Goal: Communication & Community: Answer question/provide support

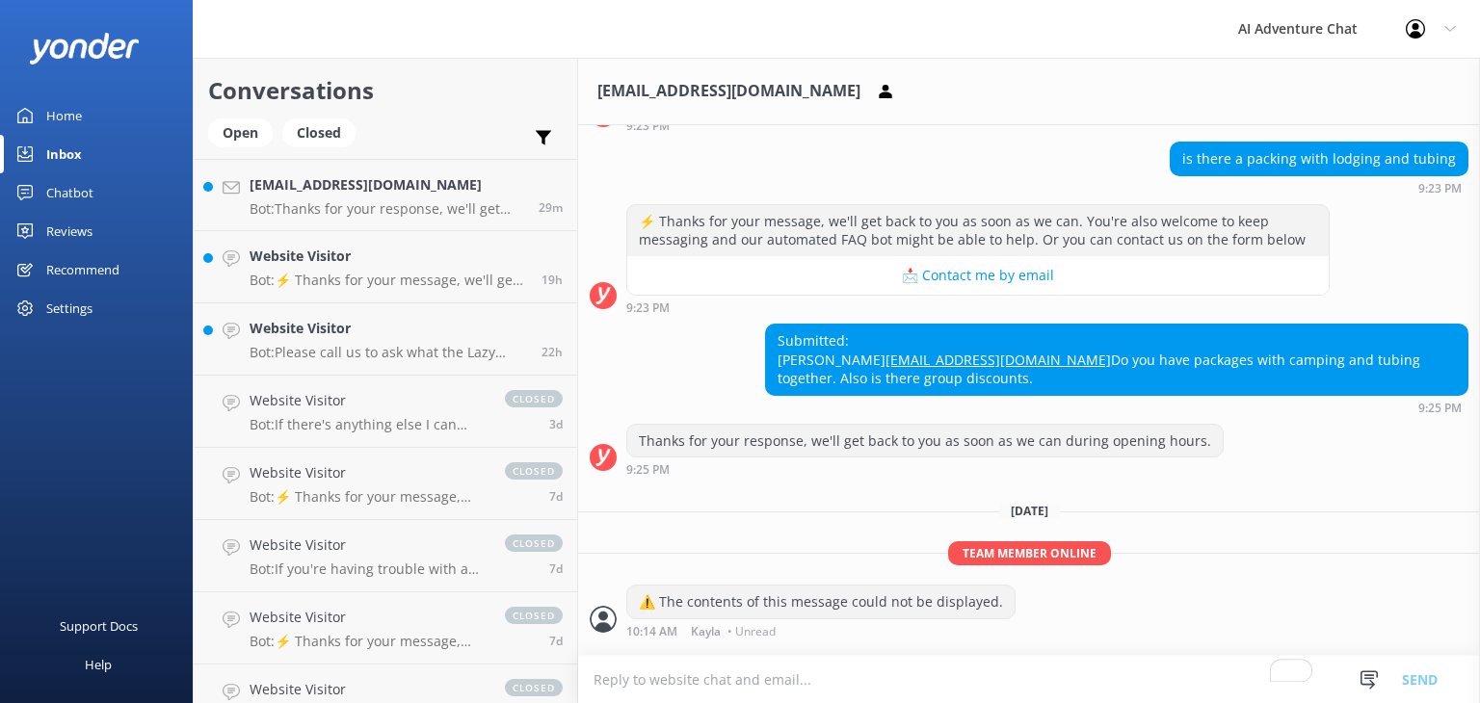
scroll to position [312, 0]
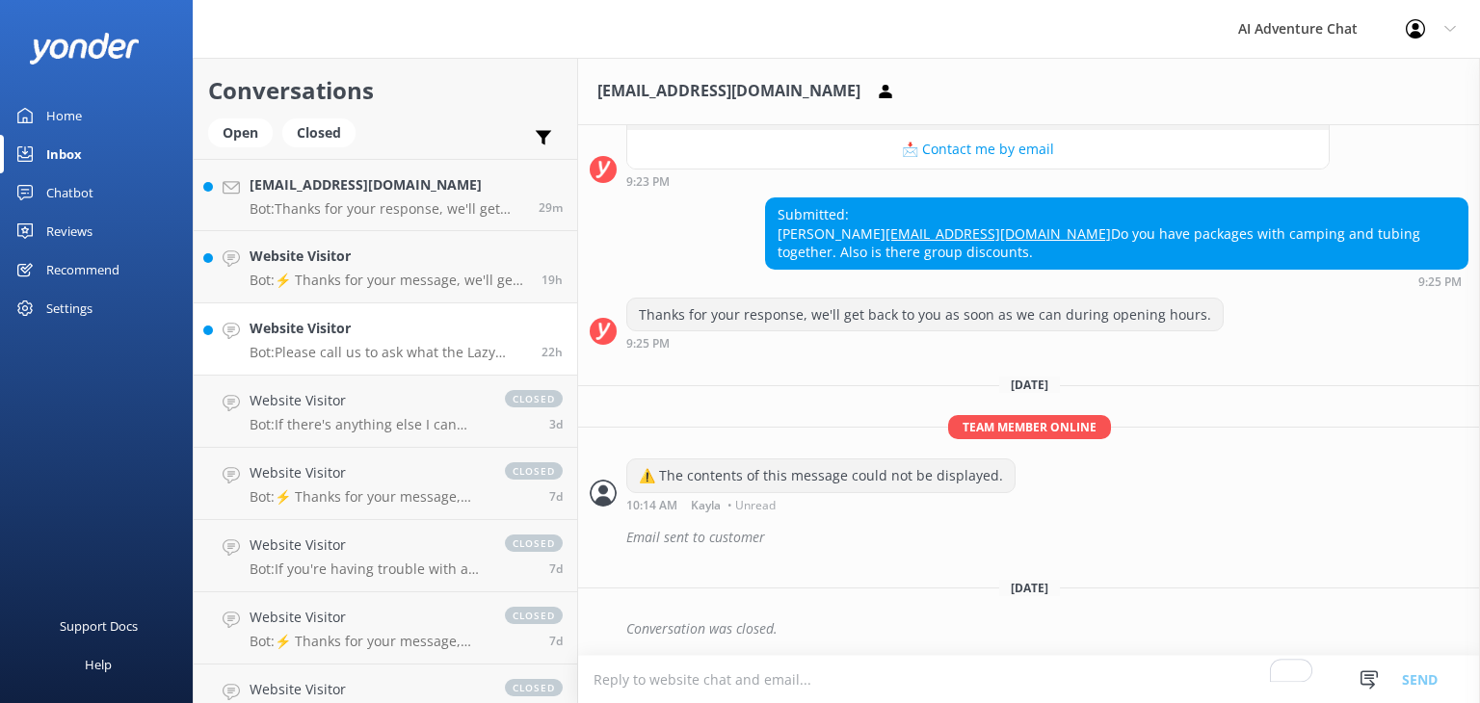
click at [395, 344] on p "Bot: Please call us to ask what the Lazy River Tubing trip float estimate might…" at bounding box center [387, 352] width 277 height 17
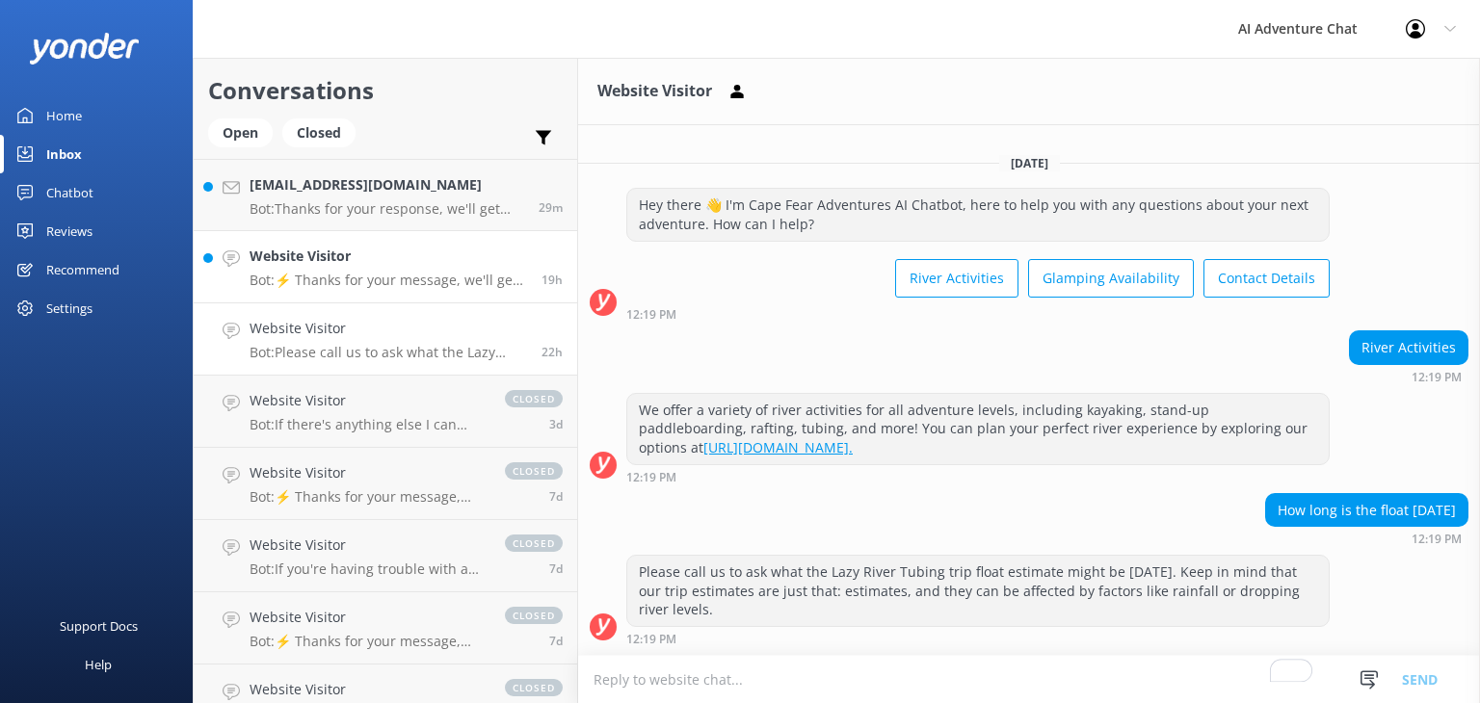
click at [324, 286] on p "Bot: ⚡ Thanks for your message, we'll get back to you as soon as we can. You're…" at bounding box center [387, 280] width 277 height 17
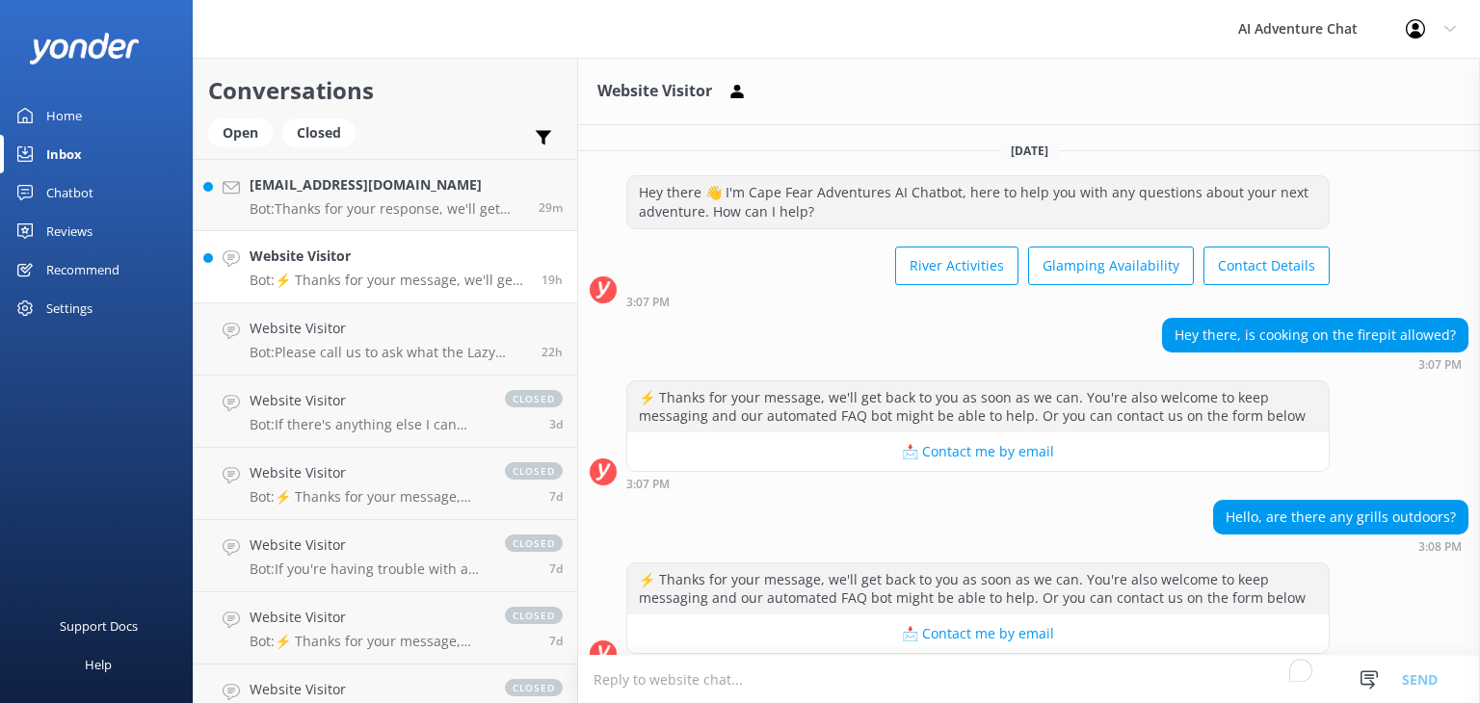
scroll to position [24, 0]
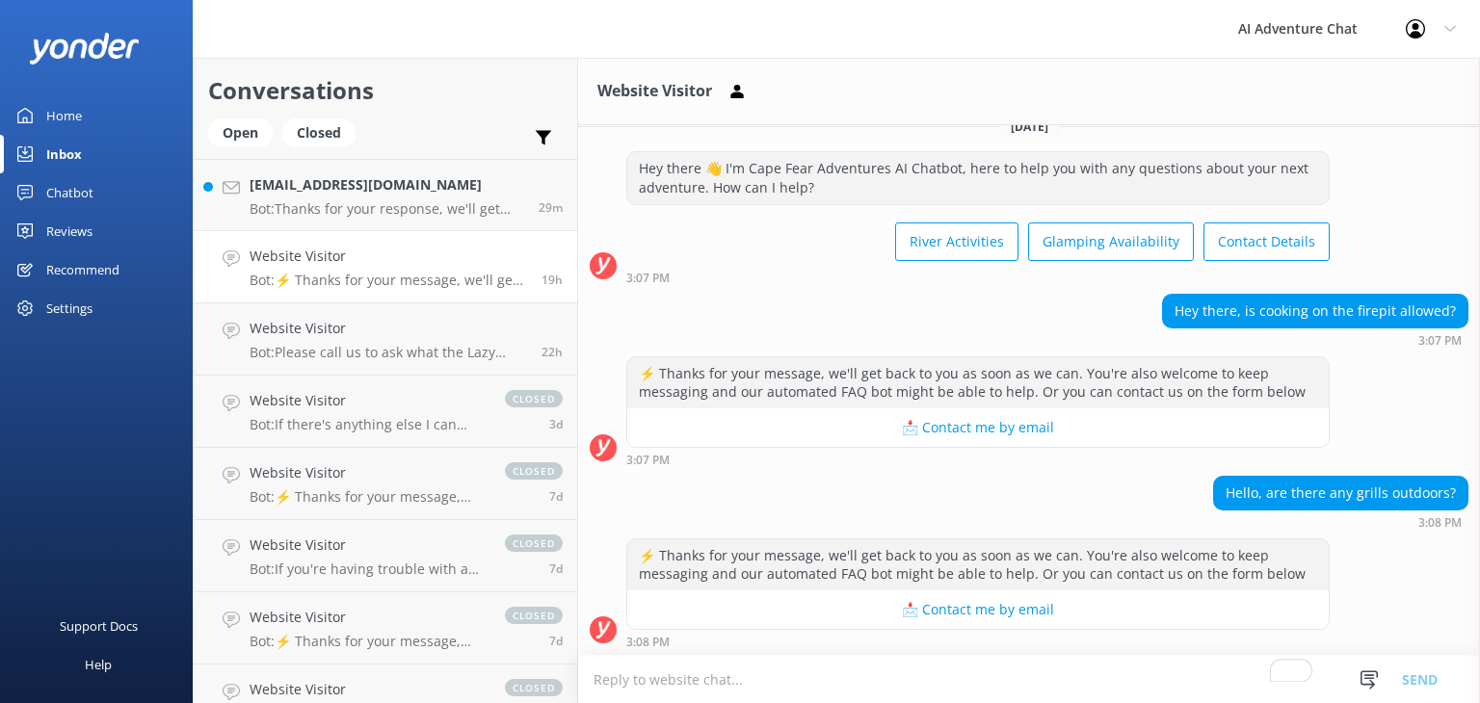
click at [907, 673] on textarea "To enrich screen reader interactions, please activate Accessibility in Grammarl…" at bounding box center [1029, 679] width 902 height 47
type textarea "W"
click at [1114, 675] on textarea "The River location does not have public grills. However, if you stay at the wag…" at bounding box center [1029, 679] width 902 height 48
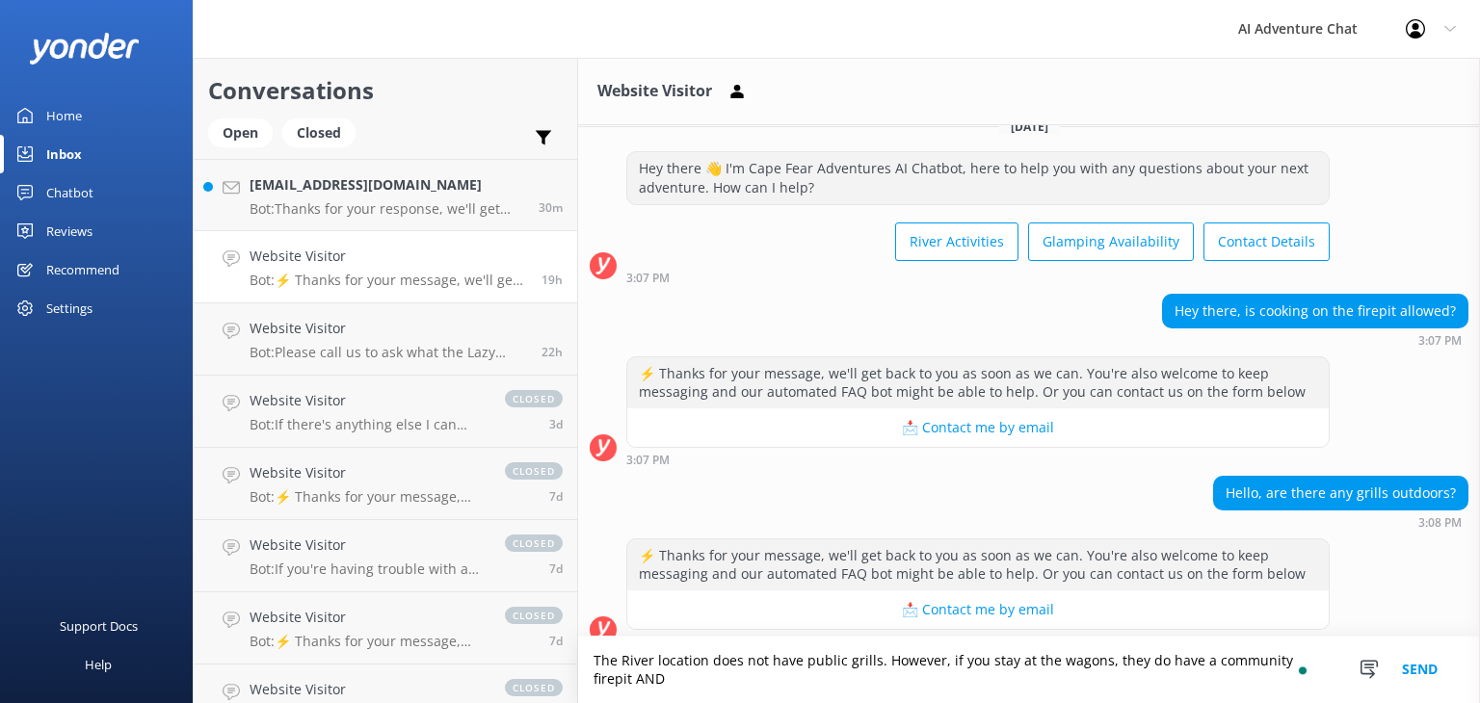
scroll to position [43, 0]
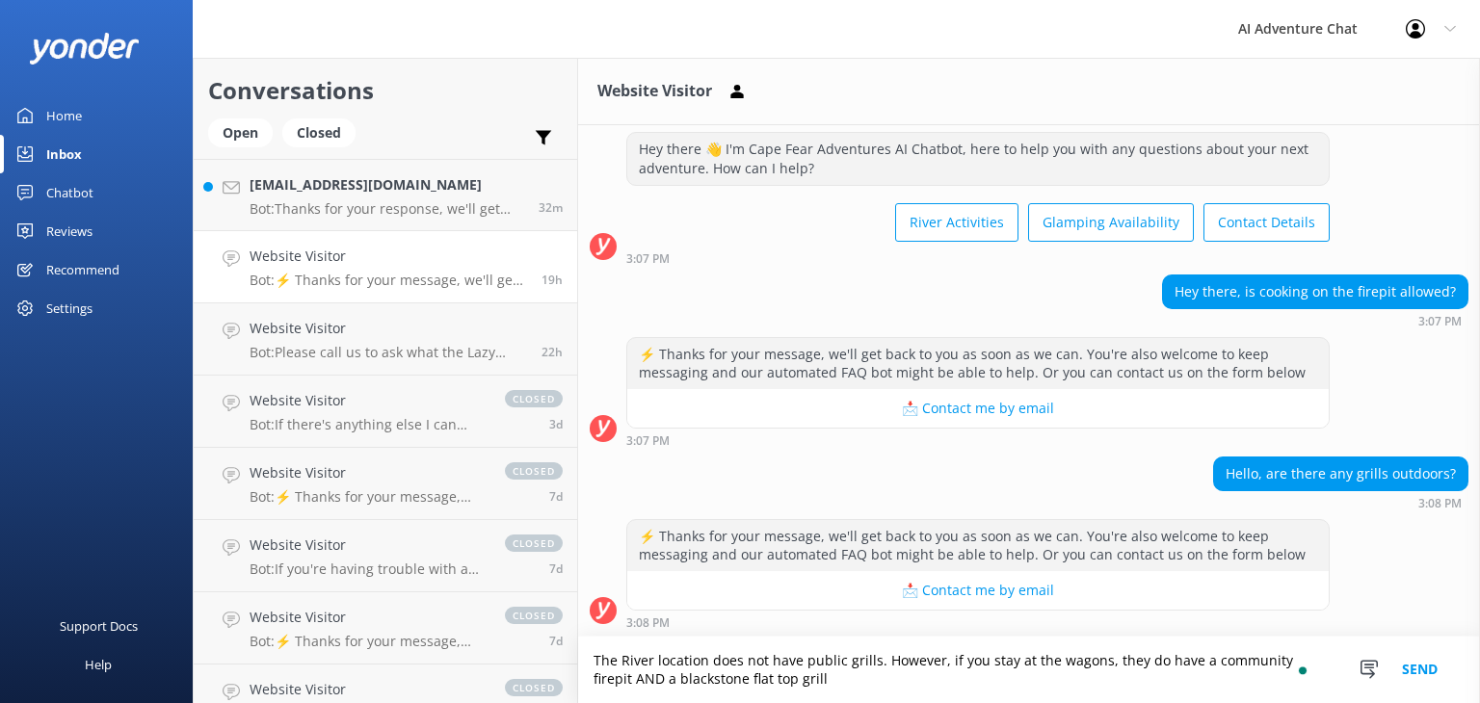
click at [844, 674] on textarea "The River location does not have public grills. However, if you stay at the wag…" at bounding box center [1029, 670] width 902 height 66
type textarea "The River location does not have public grills. However, if you stay at the wag…"
click at [1424, 667] on button "Send" at bounding box center [1419, 670] width 72 height 66
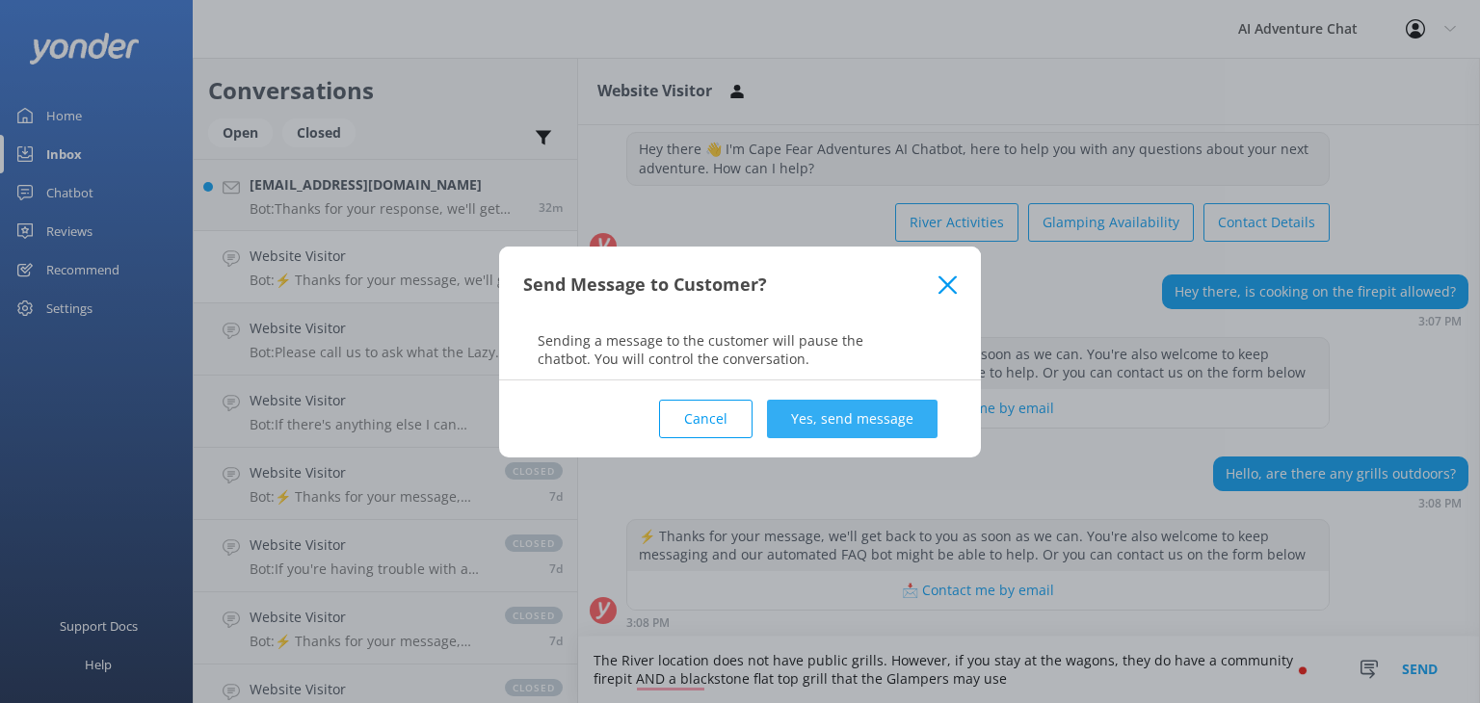
click at [835, 416] on button "Yes, send message" at bounding box center [852, 419] width 170 height 39
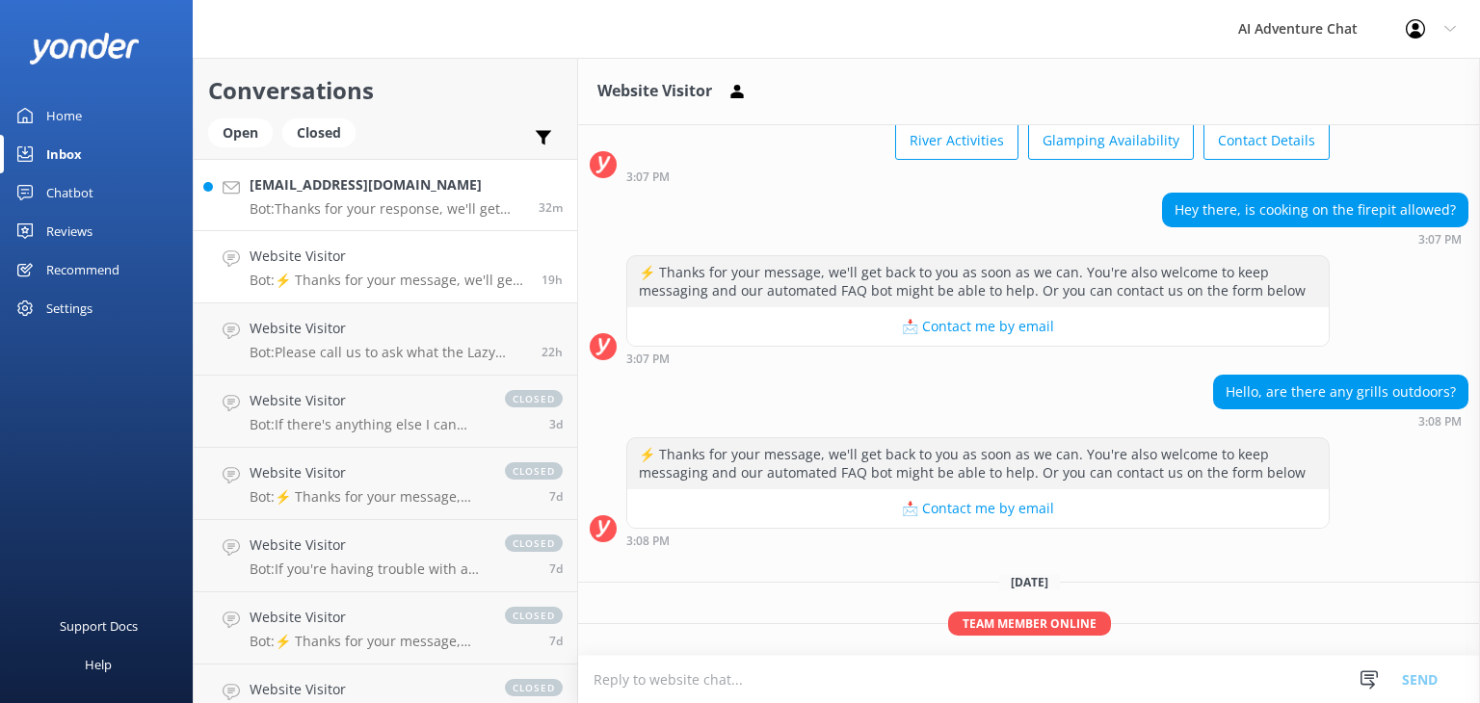
scroll to position [204, 0]
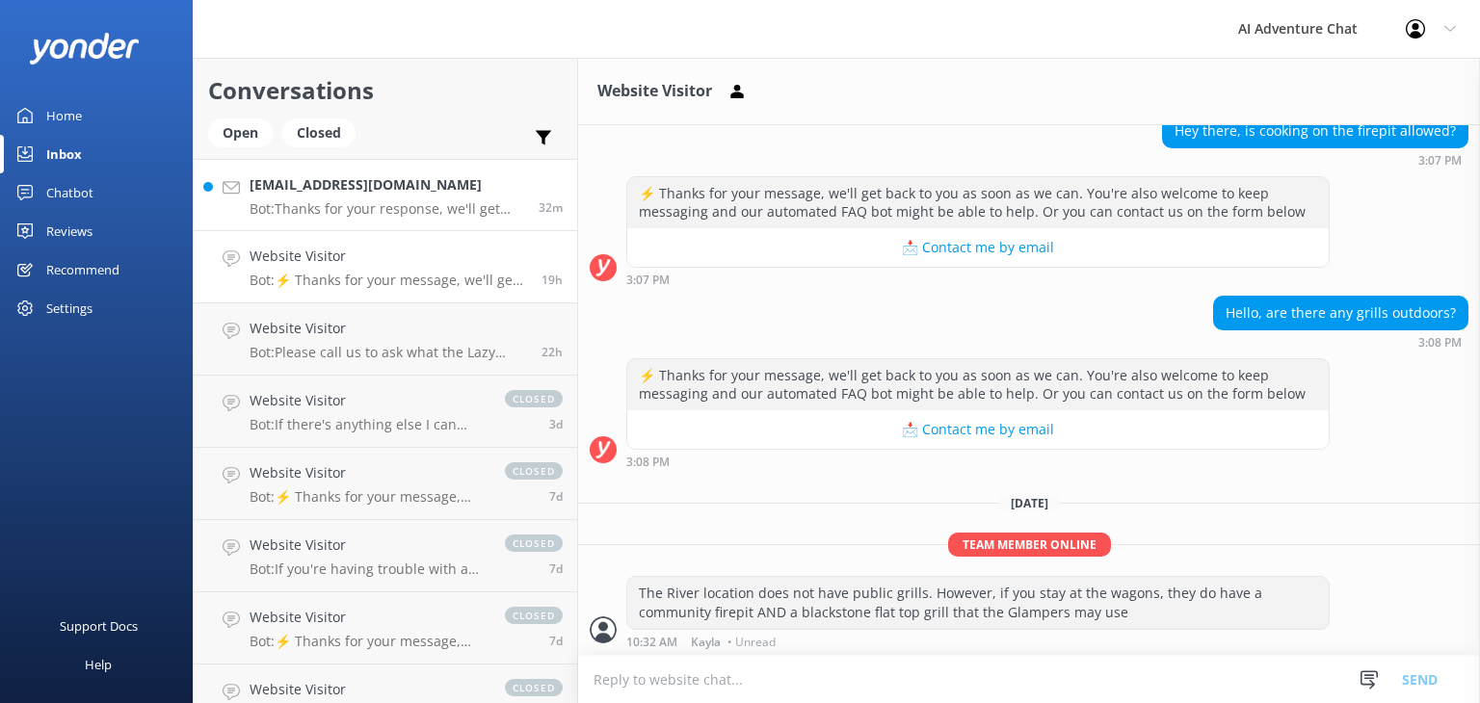
click at [333, 201] on p "Bot: Thanks for your response, we'll get back to you as soon as we can during o…" at bounding box center [386, 208] width 275 height 17
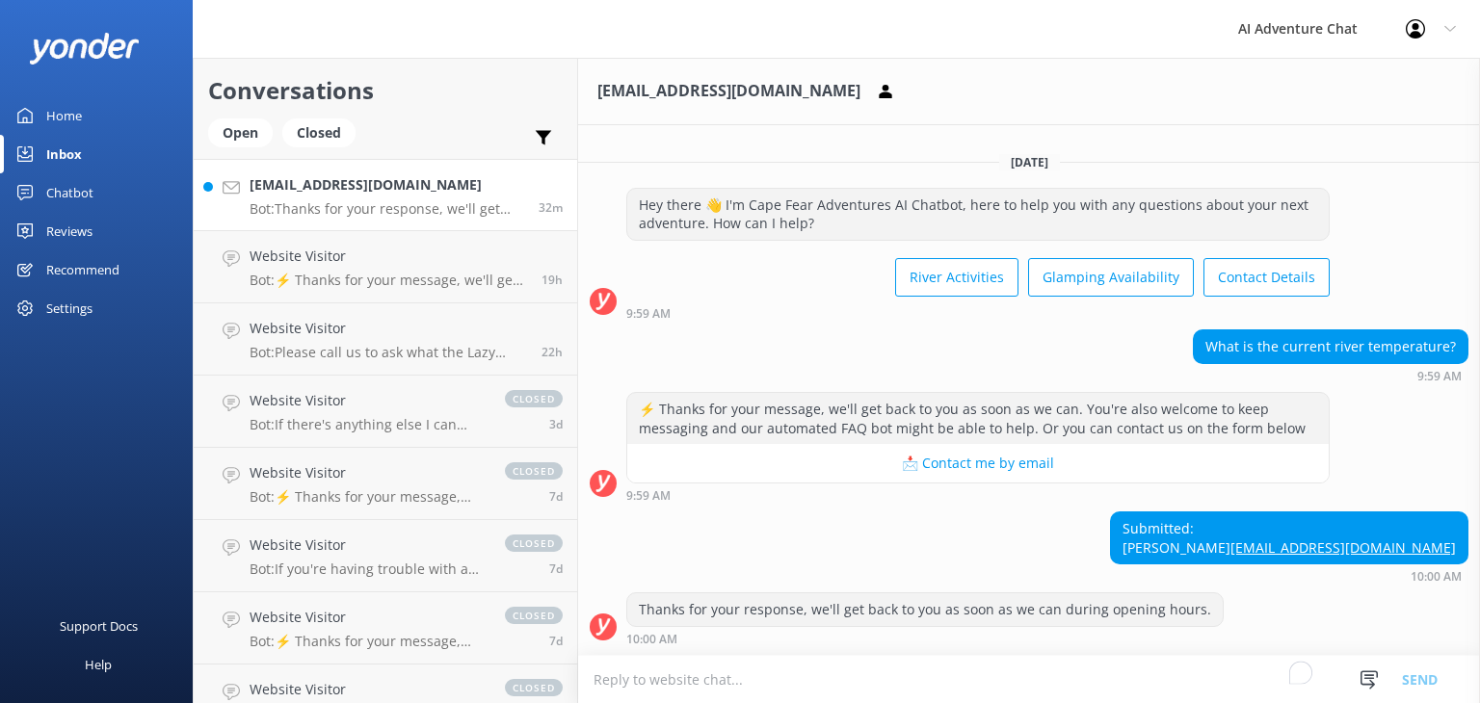
scroll to position [4, 0]
click at [949, 678] on textarea "To enrich screen reader interactions, please activate Accessibility in Grammarl…" at bounding box center [1029, 679] width 902 height 47
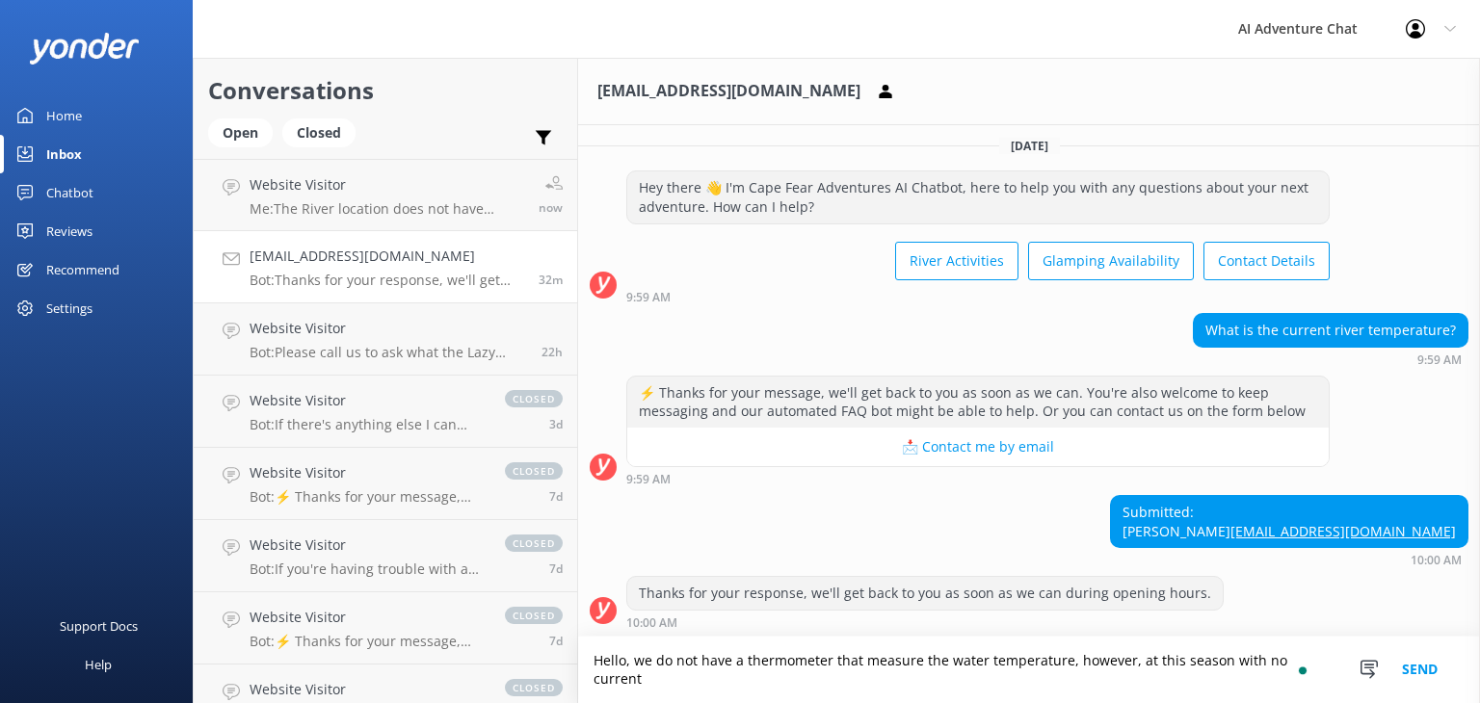
scroll to position [24, 0]
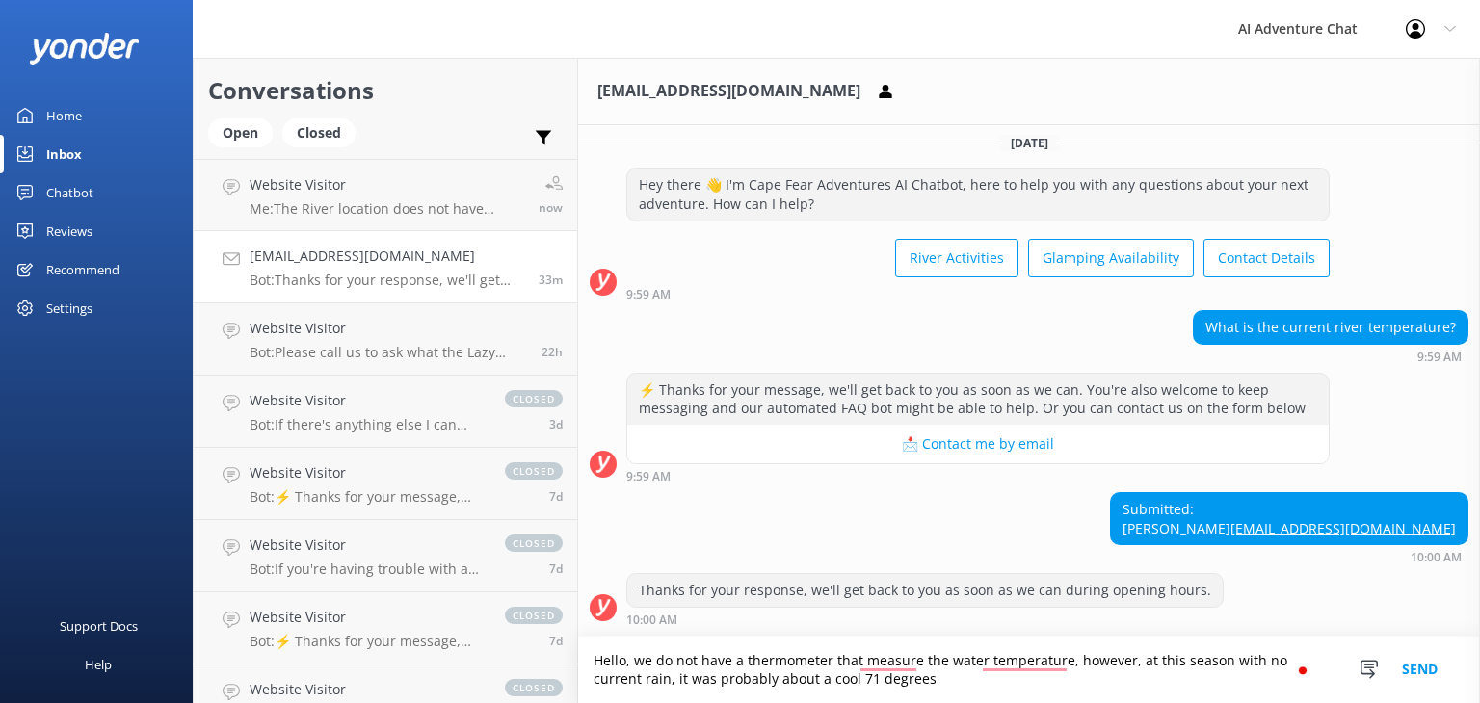
click at [1052, 658] on textarea "Hello, we do not have a thermometer that measure the water temperature, however…" at bounding box center [1029, 670] width 902 height 66
click at [890, 663] on textarea "Hello, we do not have a thermometer that measure the water temperature; however…" at bounding box center [1029, 670] width 902 height 66
click at [1066, 687] on textarea "Hello, we do not have a thermometer that measures the water temperature; howeve…" at bounding box center [1029, 670] width 902 height 66
type textarea "Hello, we do not have a thermometer that measures the water temperature; howeve…"
click at [1421, 679] on button "Send" at bounding box center [1419, 670] width 72 height 66
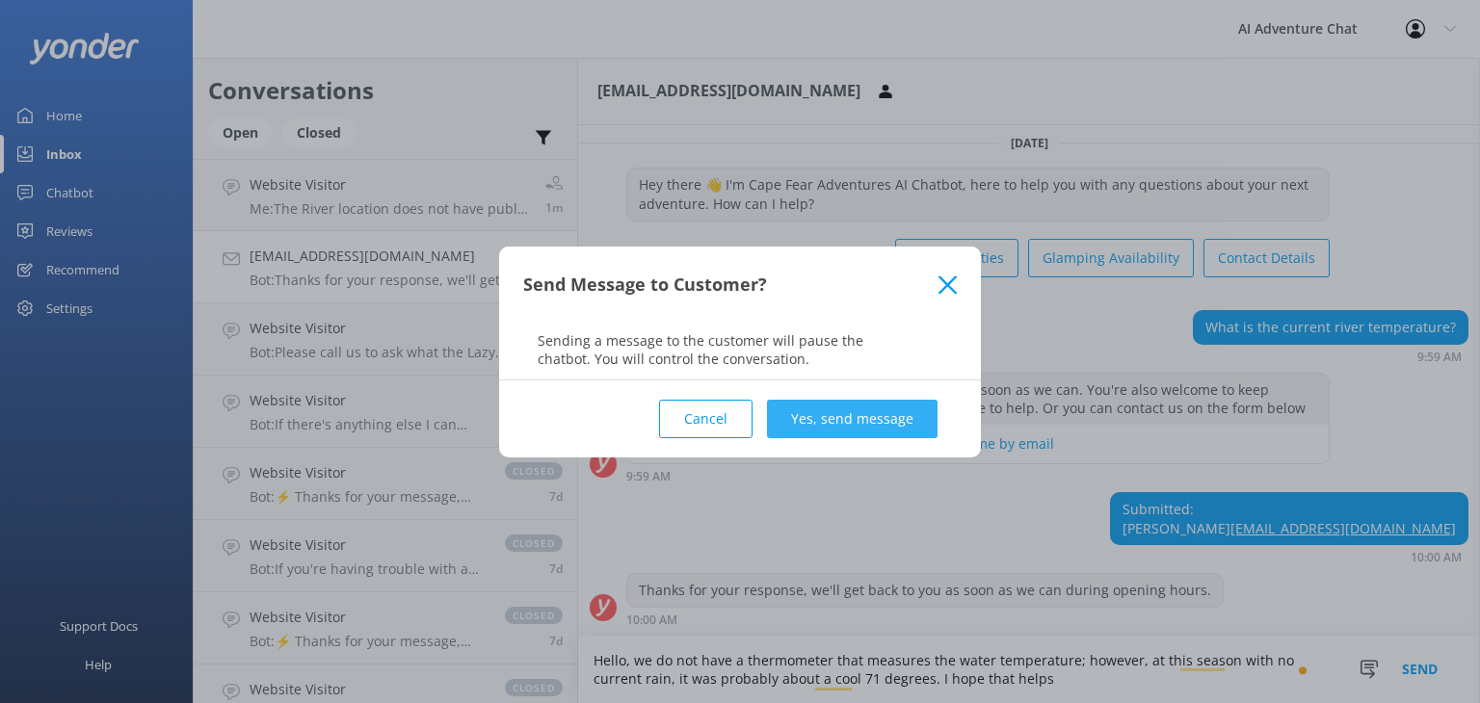
click at [849, 405] on button "Yes, send message" at bounding box center [852, 419] width 170 height 39
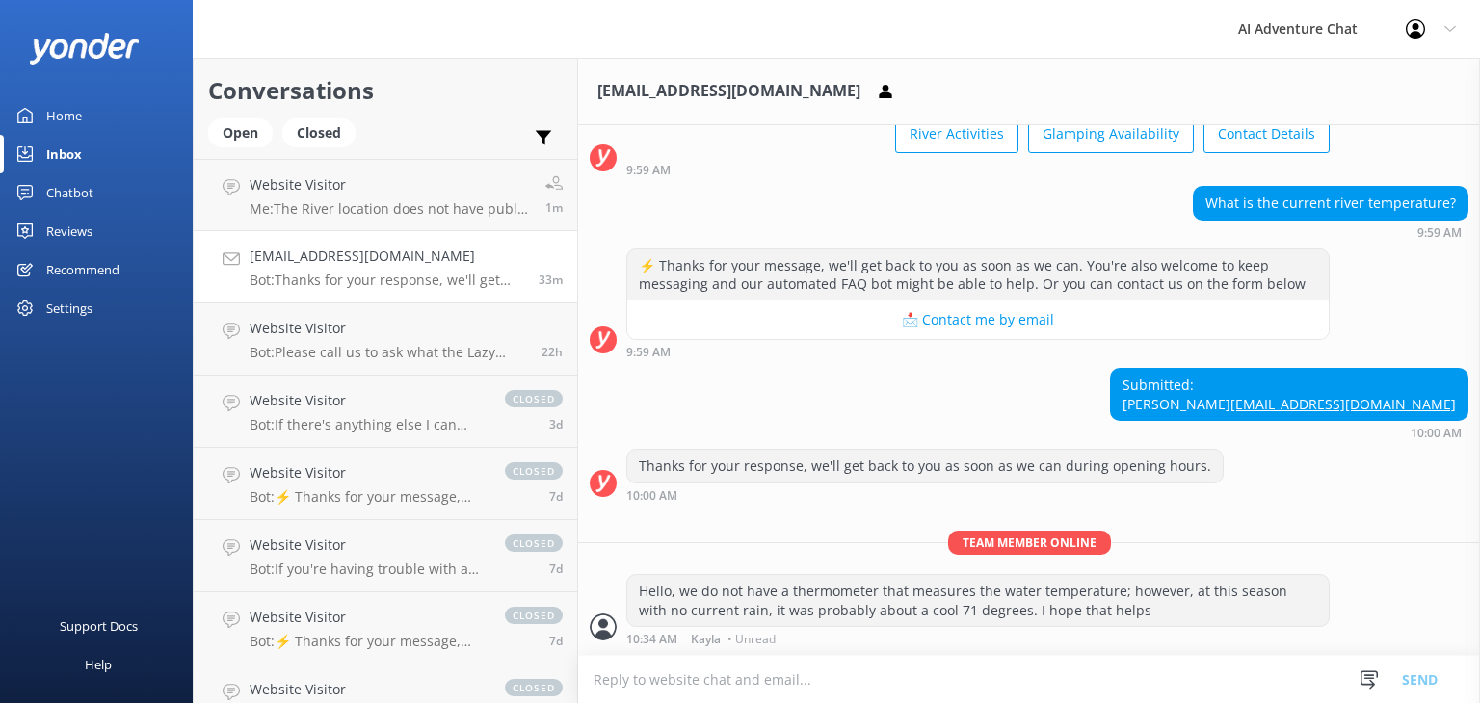
scroll to position [148, 0]
